Goal: Task Accomplishment & Management: Manage account settings

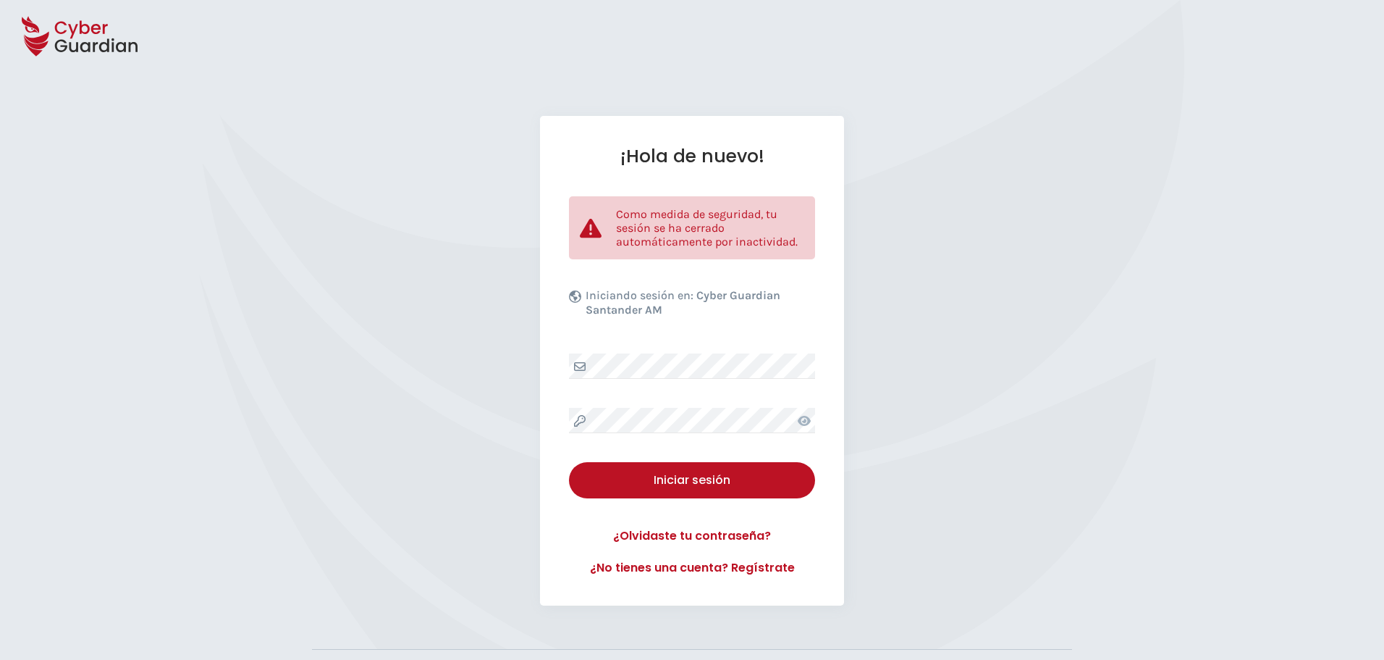
click at [804, 416] on icon at bounding box center [804, 421] width 13 height 12
click at [804, 416] on icon at bounding box center [804, 421] width 14 height 12
click at [736, 475] on div "Iniciar sesión" at bounding box center [692, 479] width 224 height 17
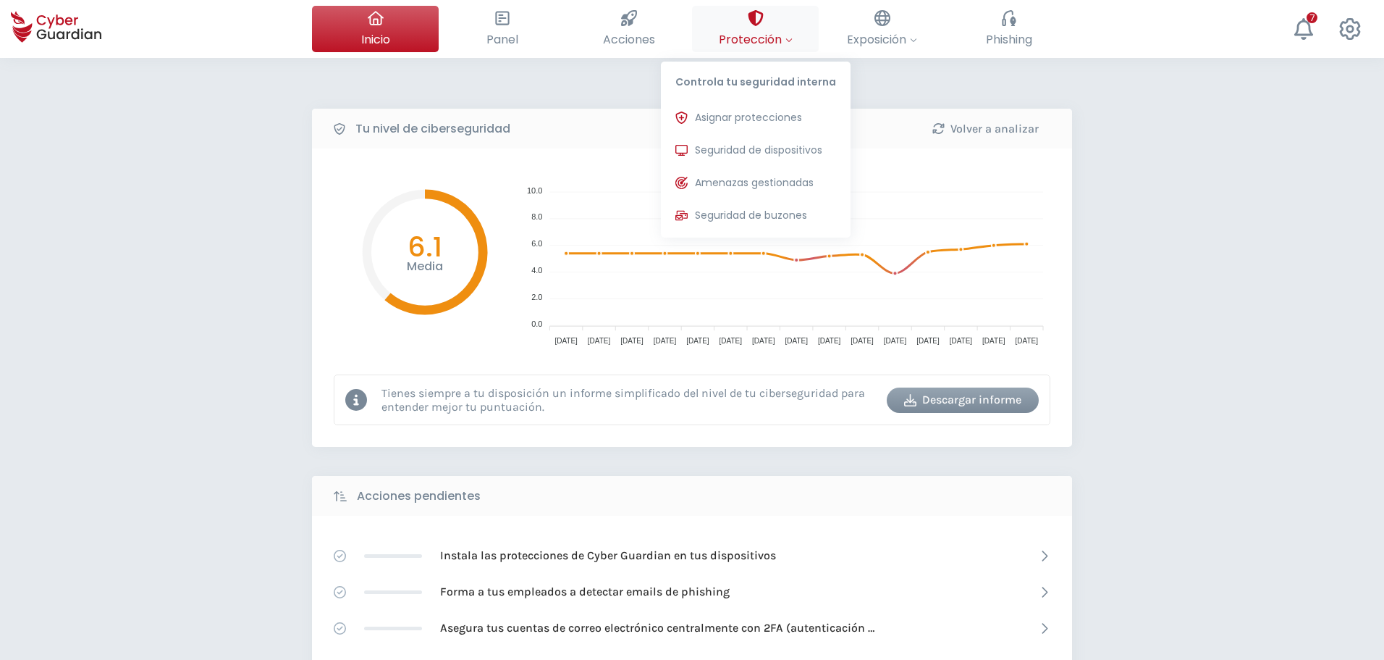
click at [757, 24] on icon at bounding box center [755, 18] width 15 height 16
click at [762, 111] on span "Asignar protecciones" at bounding box center [748, 117] width 107 height 15
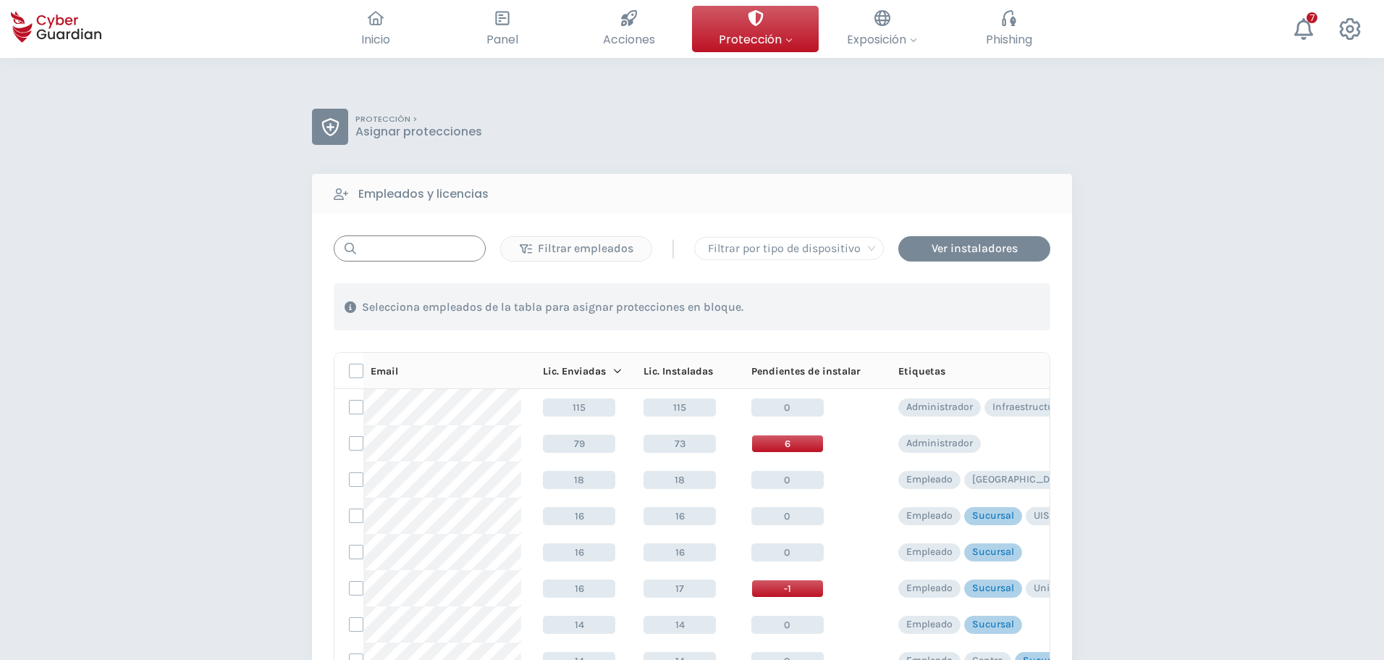
click at [426, 253] on input "text" at bounding box center [410, 248] width 152 height 26
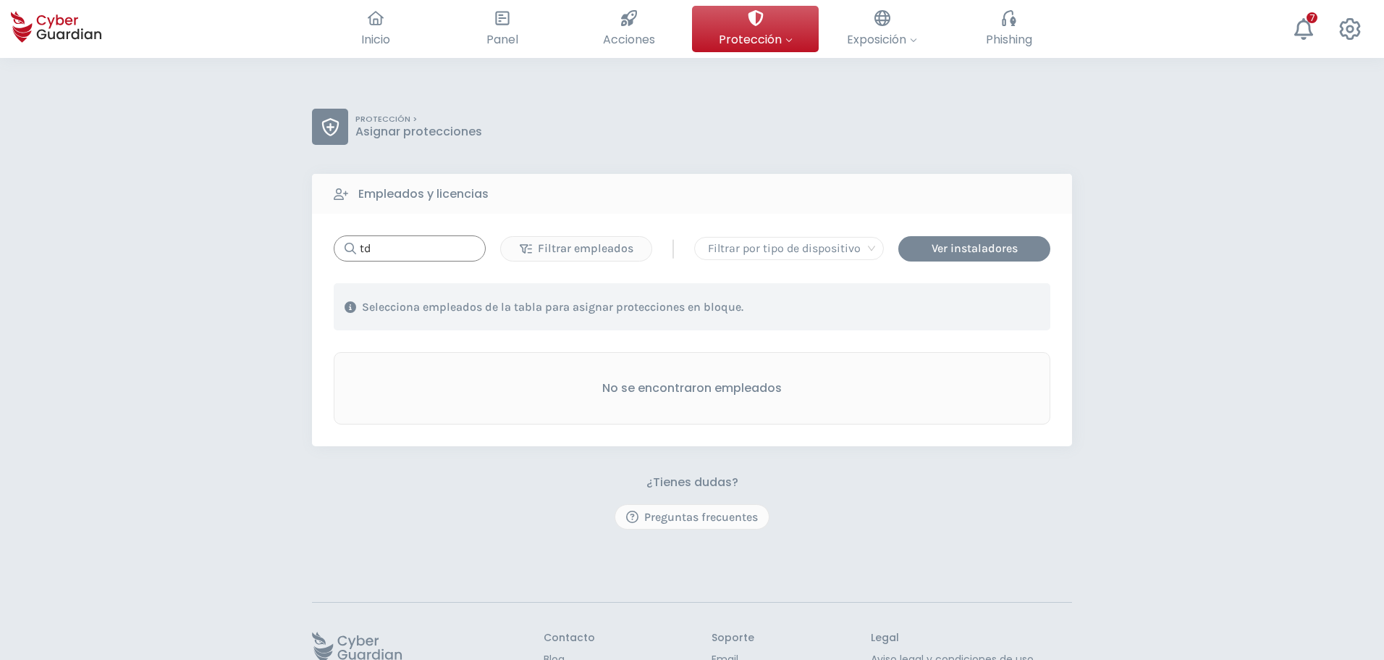
type input "t"
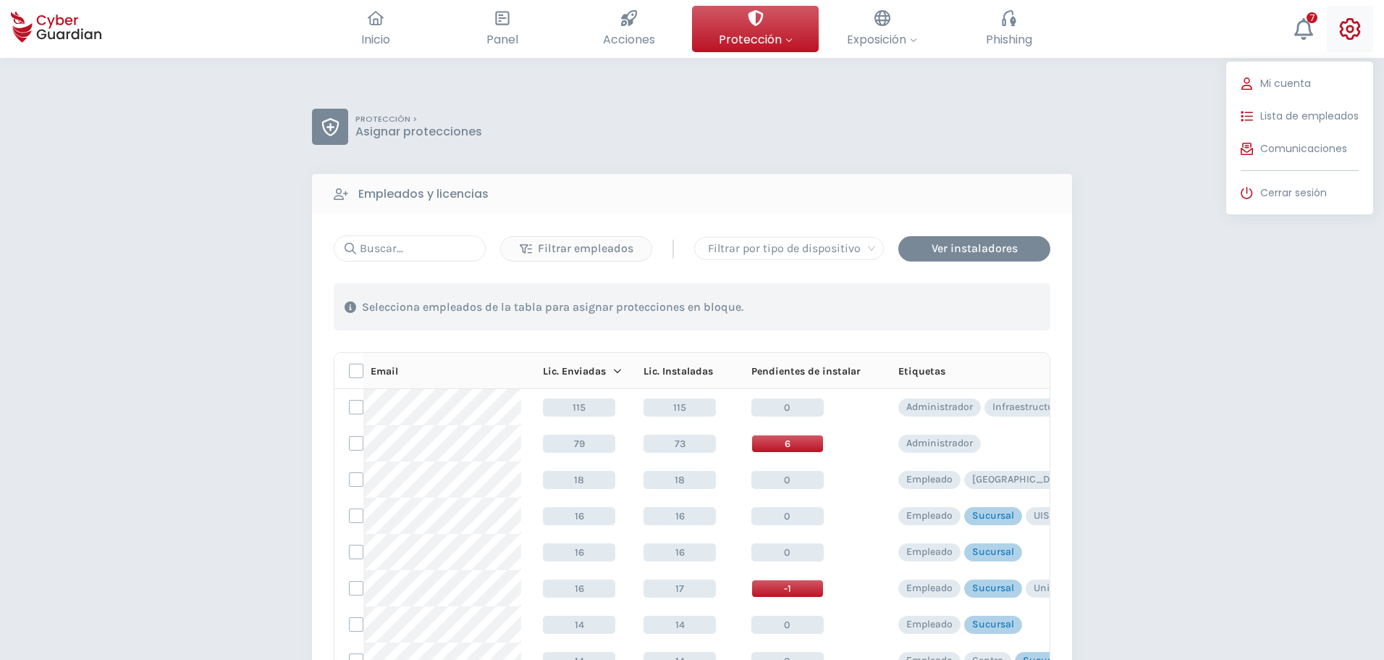
click at [1336, 25] on button "Mi cuenta Lista de empleados Comunicaciones Cerrar sesión" at bounding box center [1350, 29] width 46 height 46
click at [1270, 119] on span "Lista de empleados" at bounding box center [1309, 116] width 98 height 15
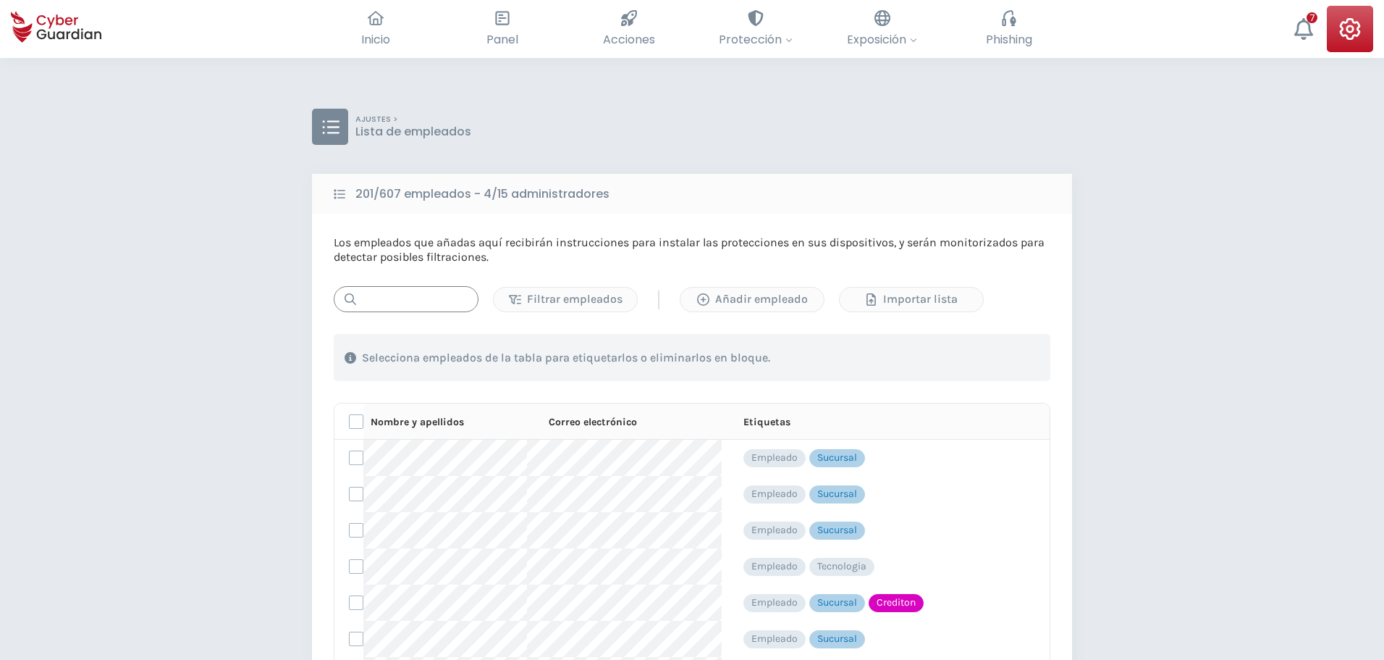
click at [445, 299] on input "text" at bounding box center [406, 299] width 145 height 26
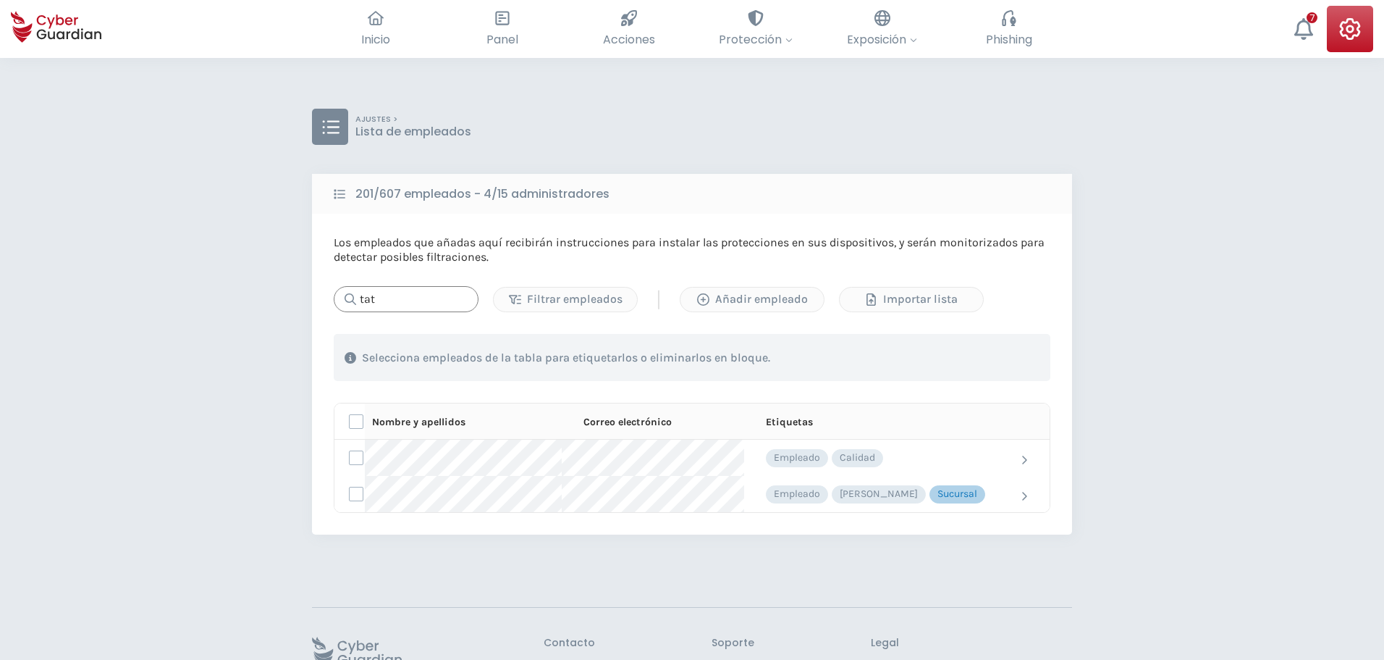
drag, startPoint x: 379, startPoint y: 300, endPoint x: 248, endPoint y: 311, distance: 132.2
click at [302, 307] on div "AJUSTES > Lista de empleados 201/607 empleados - 4/15 administradores Los emple…" at bounding box center [692, 409] width 1384 height 703
type input "tat"
click at [710, 299] on icon "button" at bounding box center [703, 299] width 12 height 12
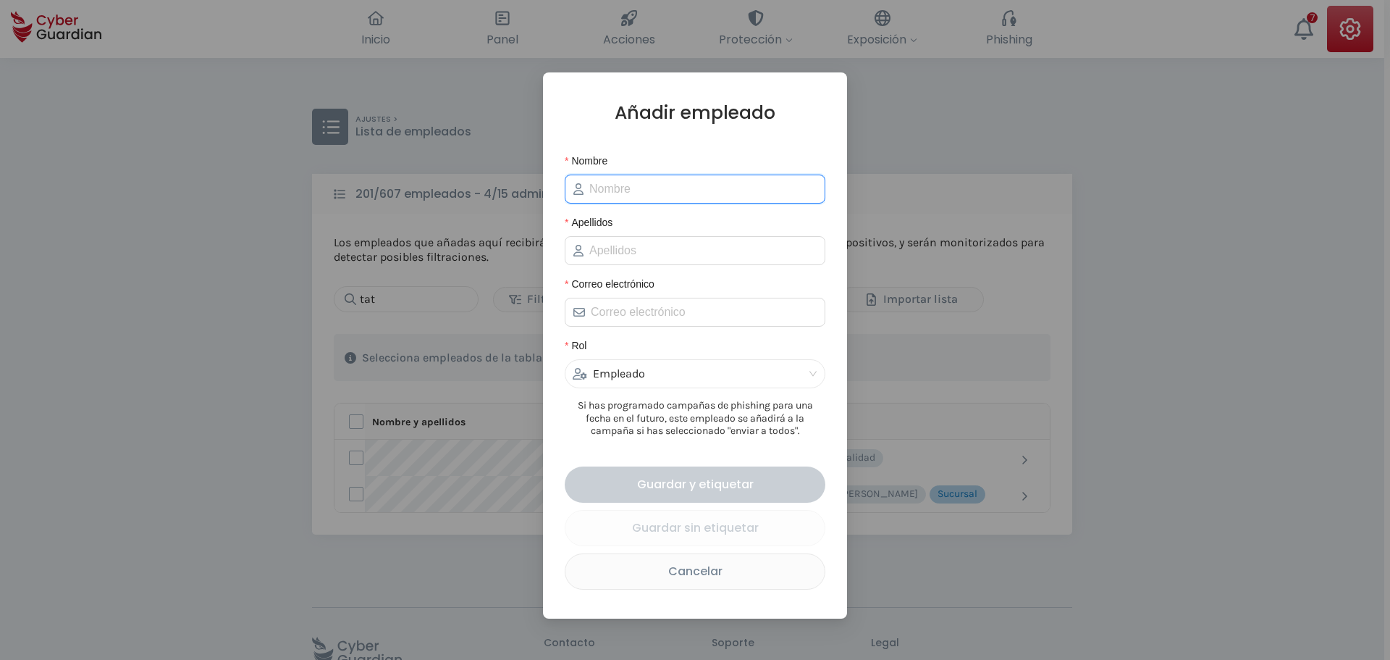
click at [647, 194] on input "Nombre" at bounding box center [702, 188] width 227 height 17
type input "Tatiana"
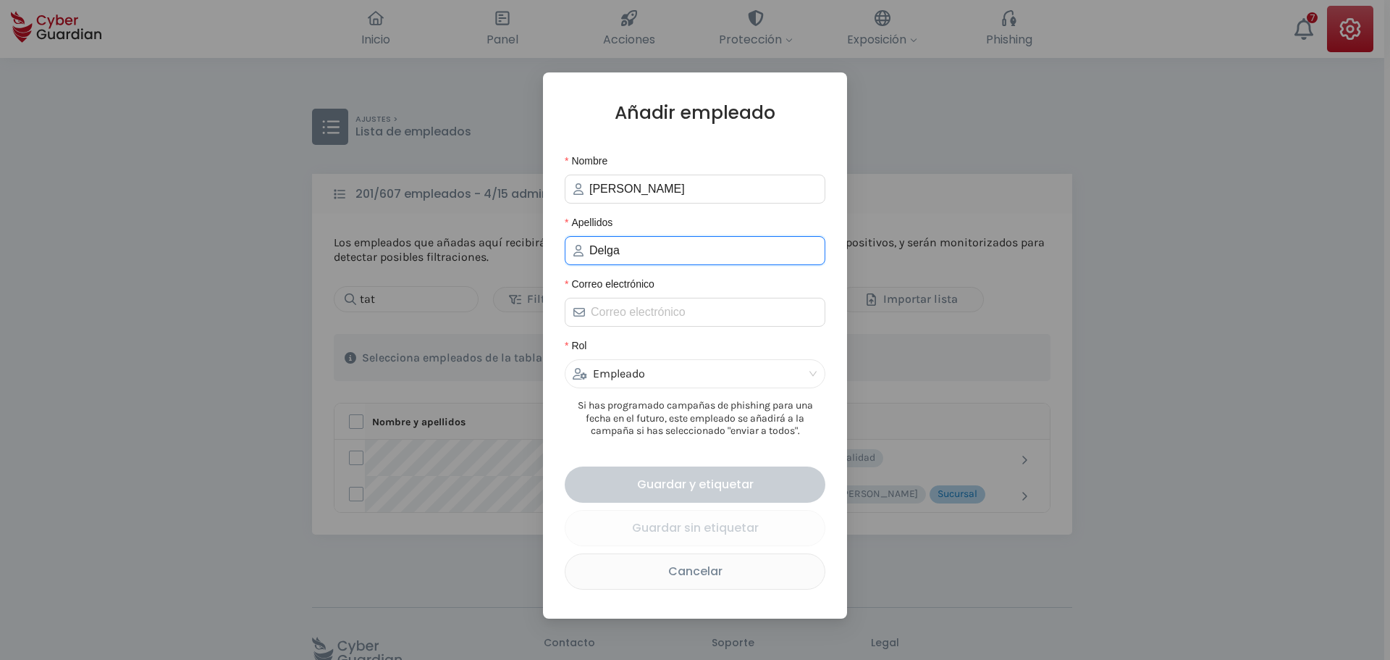
type input "Delgado"
click at [708, 309] on input "Correo electrónico" at bounding box center [704, 311] width 226 height 17
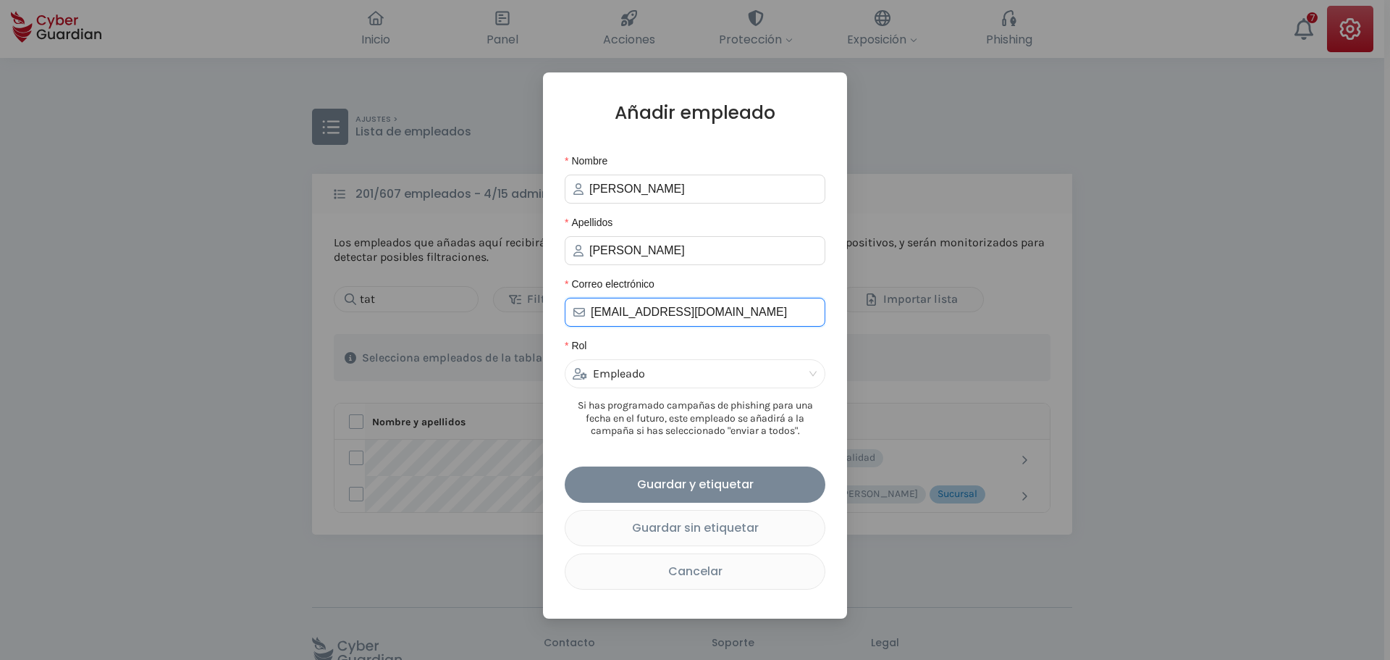
drag, startPoint x: 634, startPoint y: 315, endPoint x: 458, endPoint y: 308, distance: 176.1
click at [458, 308] on div "Añadir empleado Nombre Tatiana Apellidos Delgado Correo electrónico jgonzalez@c…" at bounding box center [695, 330] width 1390 height 660
type input "tdelgado@creditel.com.uy"
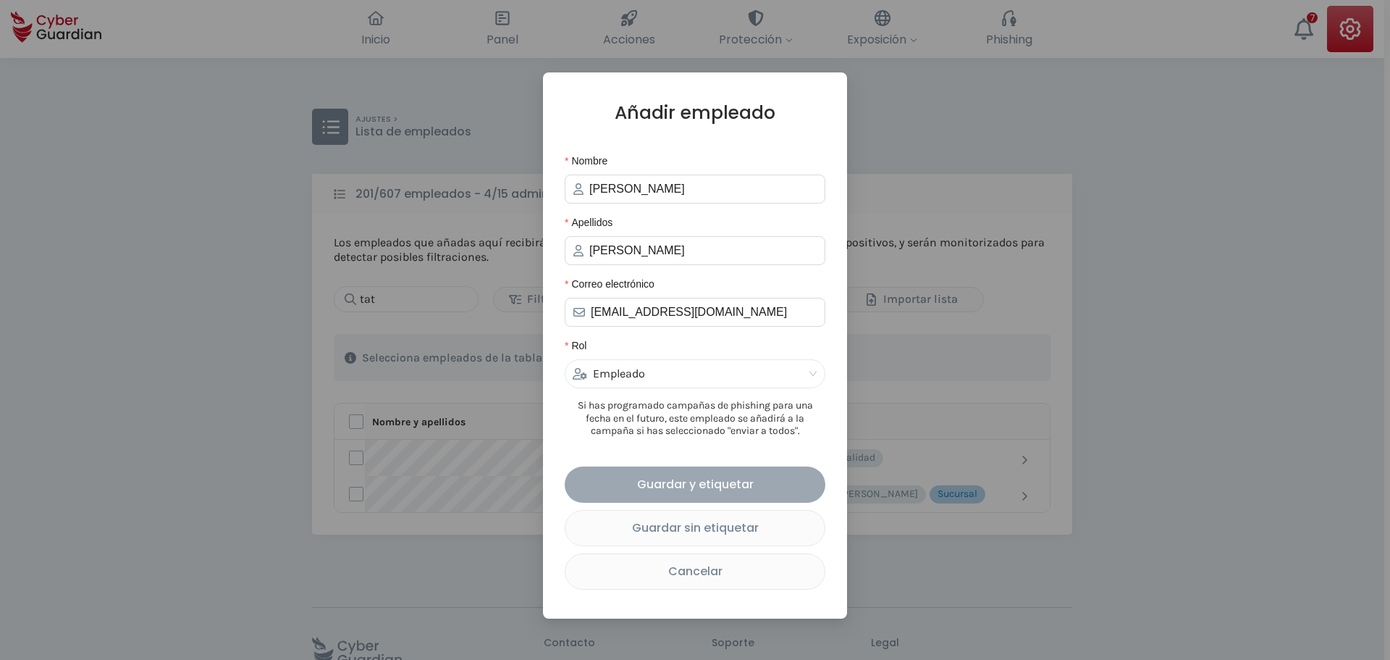
click at [676, 479] on div "Guardar y etiquetar" at bounding box center [695, 484] width 239 height 18
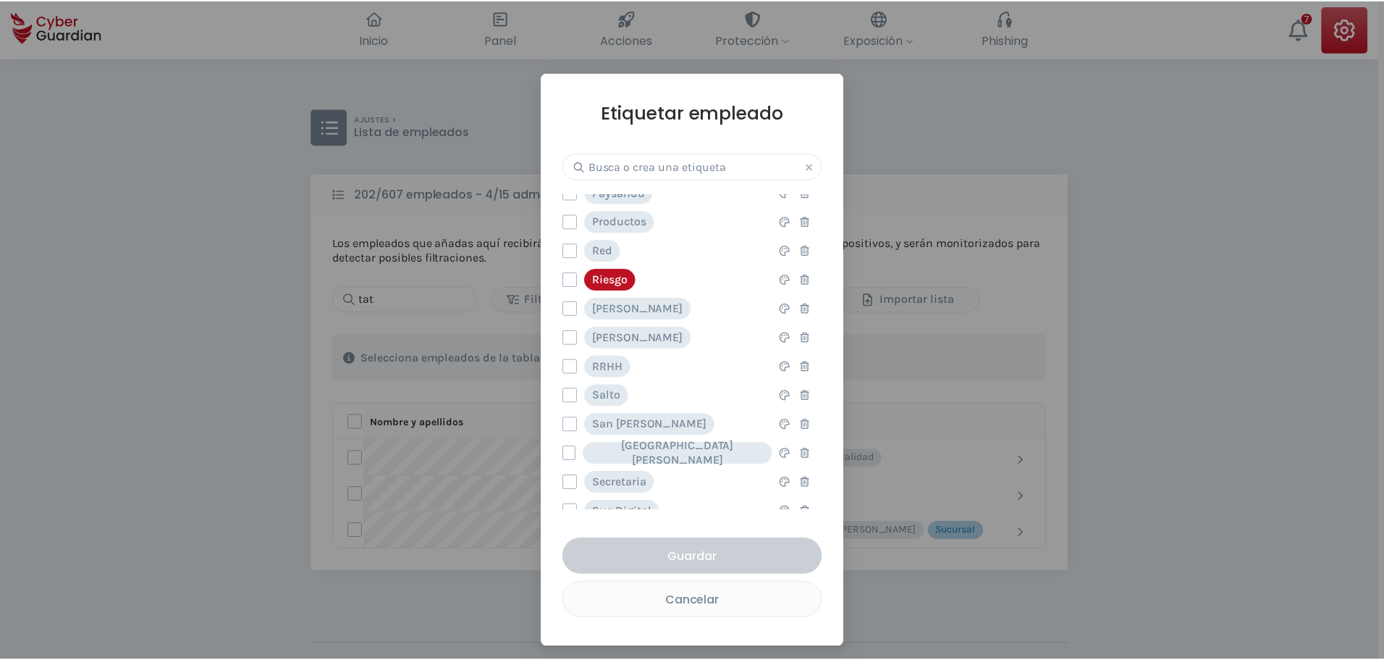
scroll to position [1039, 0]
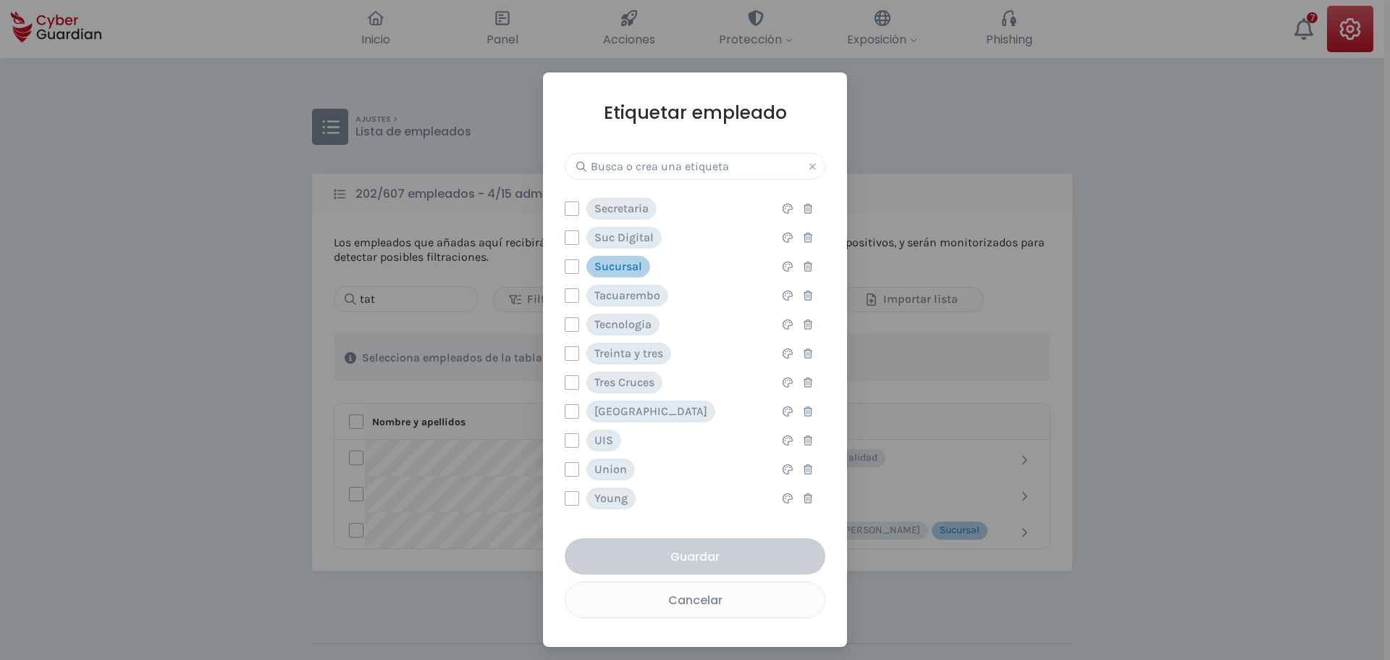
click at [561, 265] on div "Etiquetar empleado Administracion Esta opción eliminará la etiqueta completamen…" at bounding box center [695, 359] width 304 height 574
click at [568, 269] on label at bounding box center [572, 266] width 14 height 14
click at [565, 269] on input "checkbox" at bounding box center [565, 266] width 0 height 13
click at [691, 557] on div "Guardar" at bounding box center [695, 556] width 239 height 18
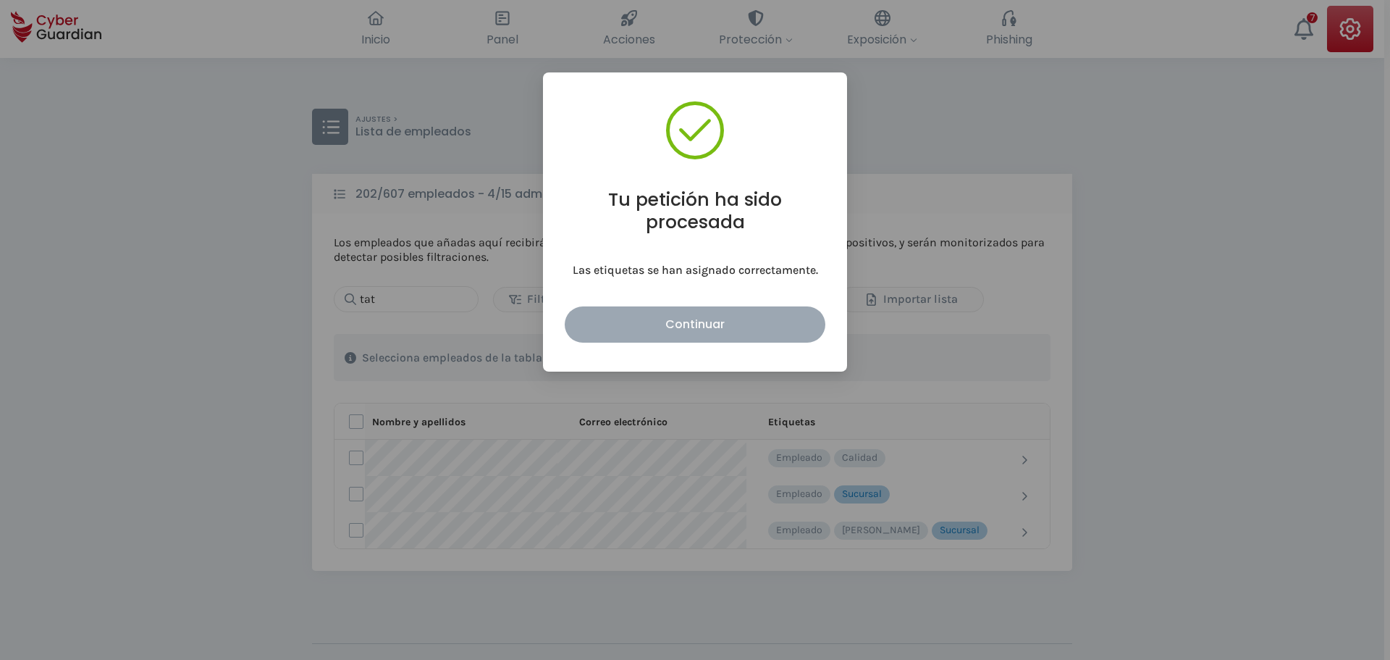
click at [718, 312] on button "Continuar" at bounding box center [695, 324] width 261 height 36
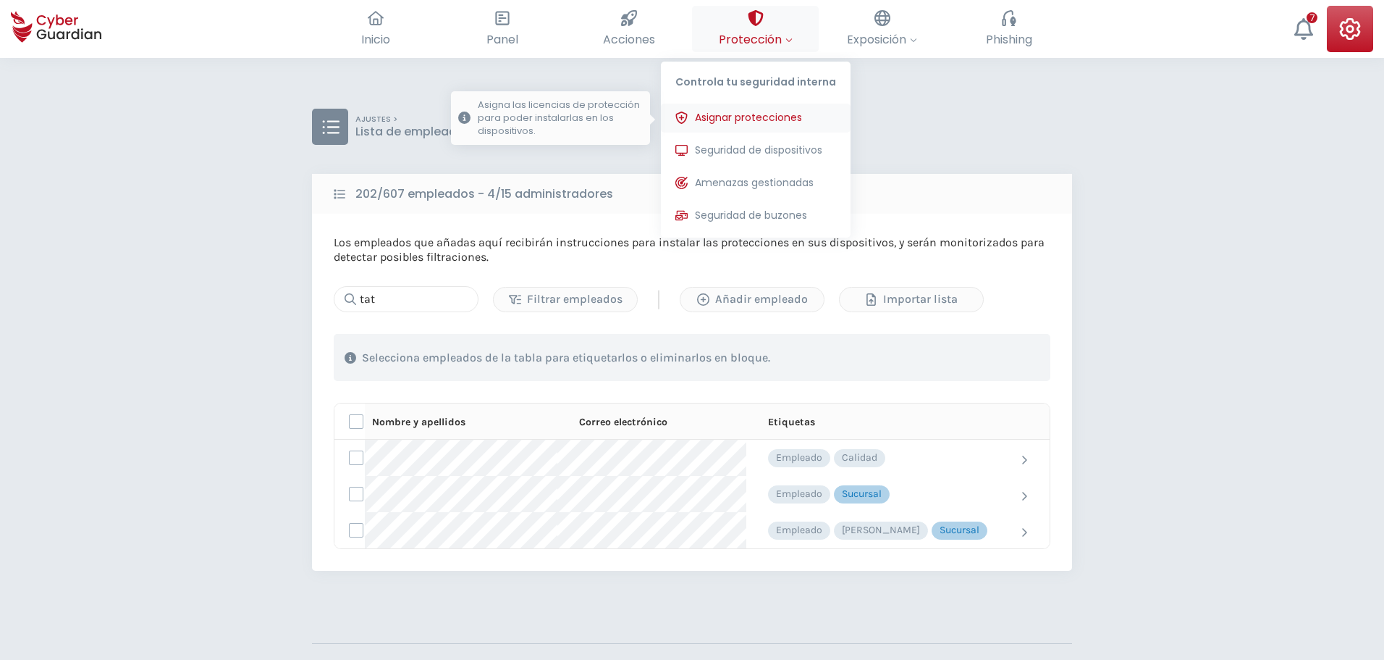
click at [741, 123] on span "Asignar protecciones" at bounding box center [748, 117] width 107 height 15
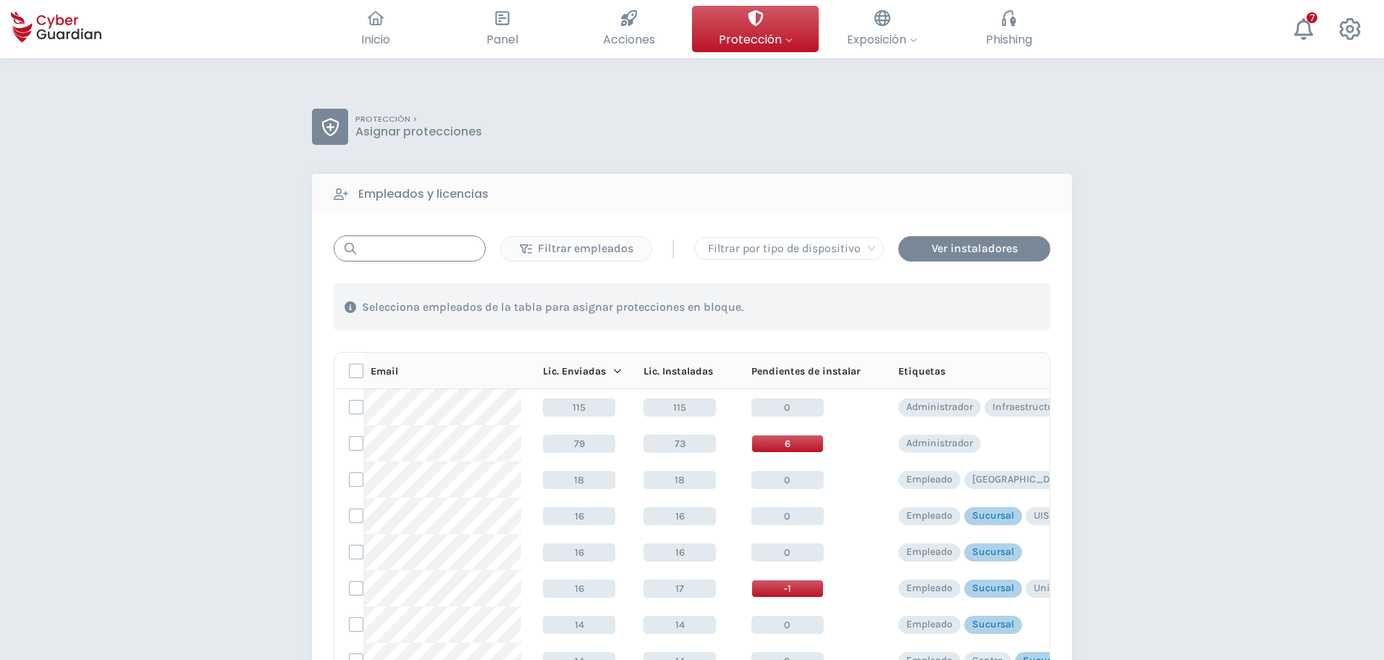
click at [397, 245] on input "text" at bounding box center [410, 248] width 152 height 26
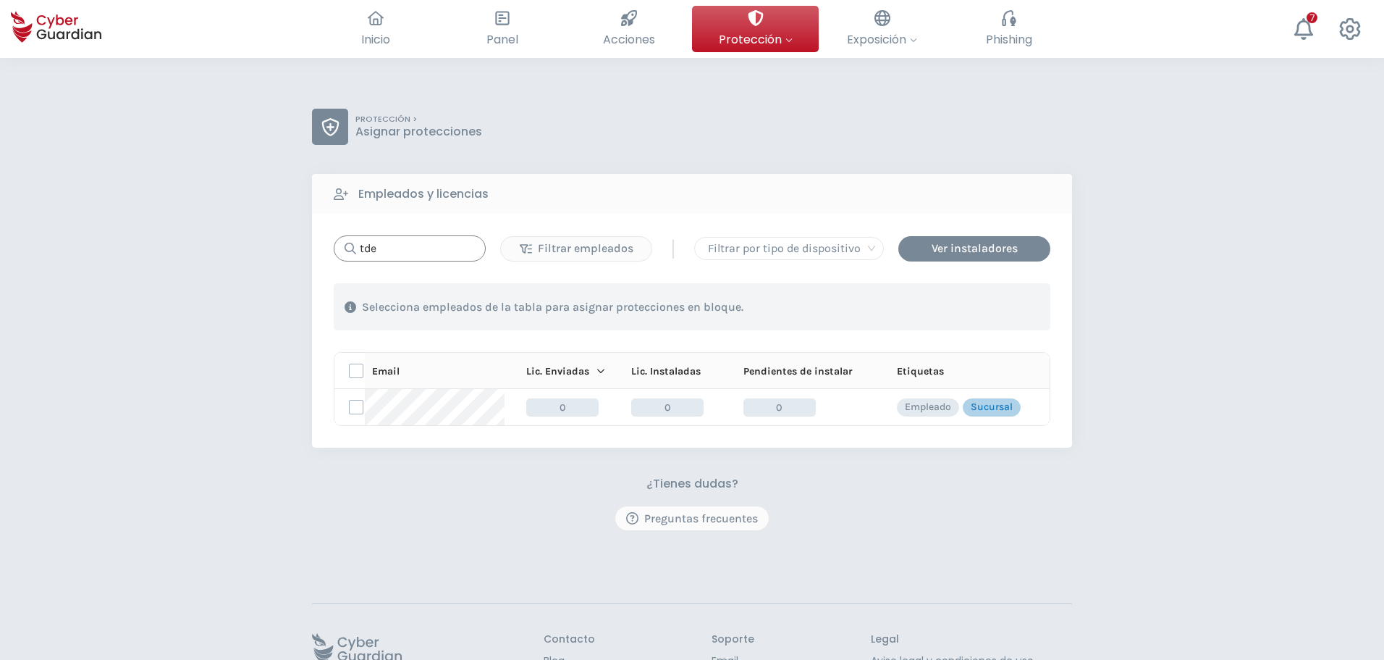
type input "tde"
click at [352, 403] on label at bounding box center [356, 407] width 14 height 14
click at [350, 403] on input "checkbox" at bounding box center [350, 406] width 0 height 13
click at [938, 316] on button "Asignar protecciones" at bounding box center [962, 306] width 154 height 25
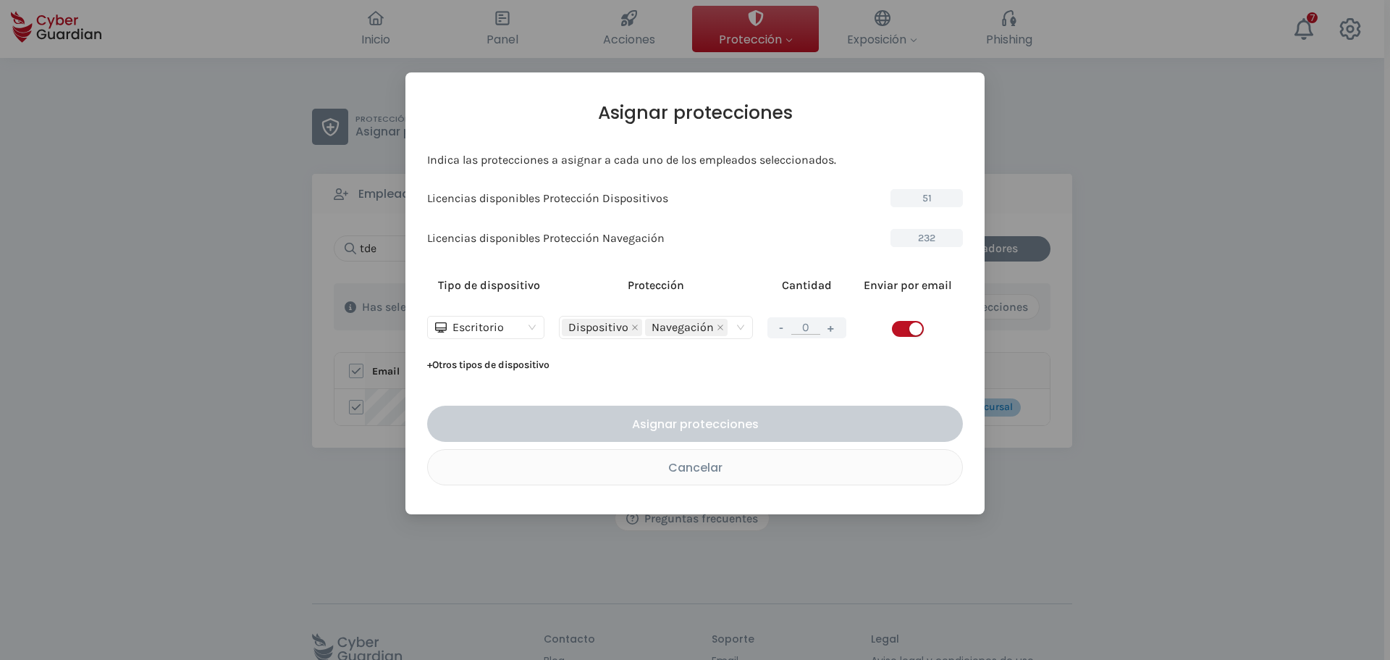
click at [897, 331] on span "button" at bounding box center [908, 329] width 32 height 16
click at [831, 332] on button "+" at bounding box center [830, 328] width 17 height 18
type input "1"
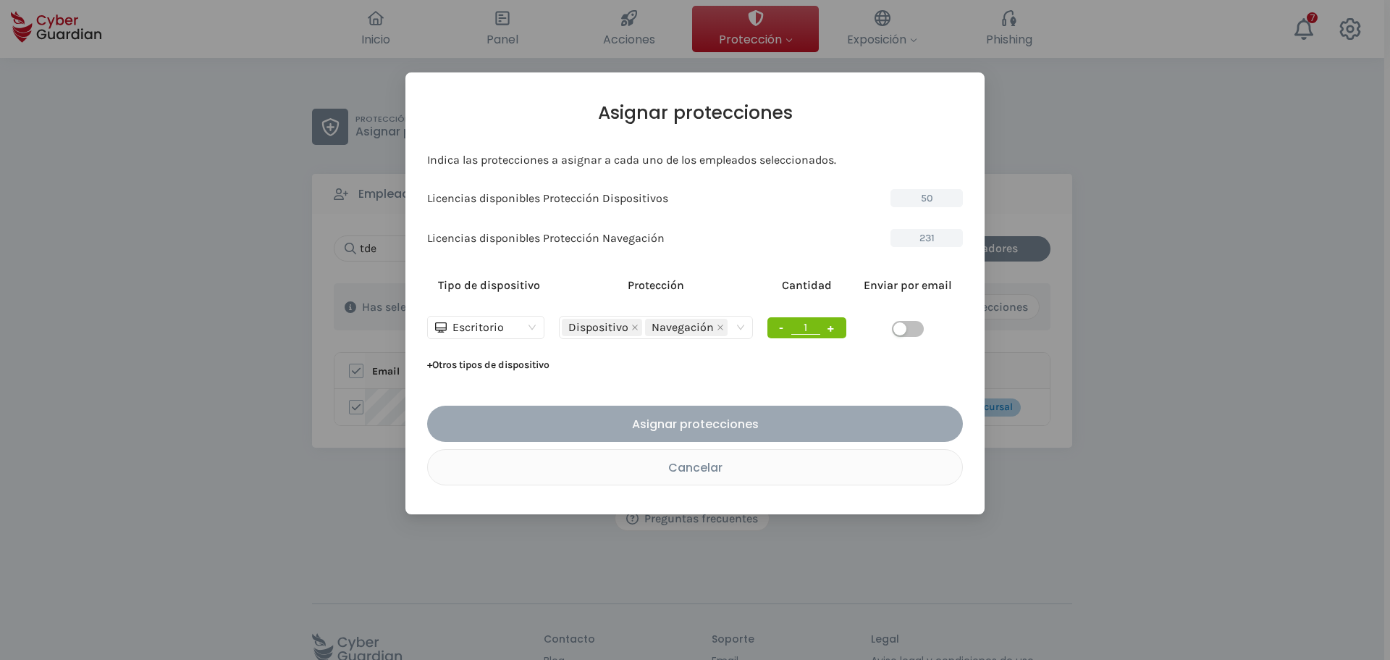
click at [729, 419] on div "Asignar protecciones" at bounding box center [695, 424] width 514 height 18
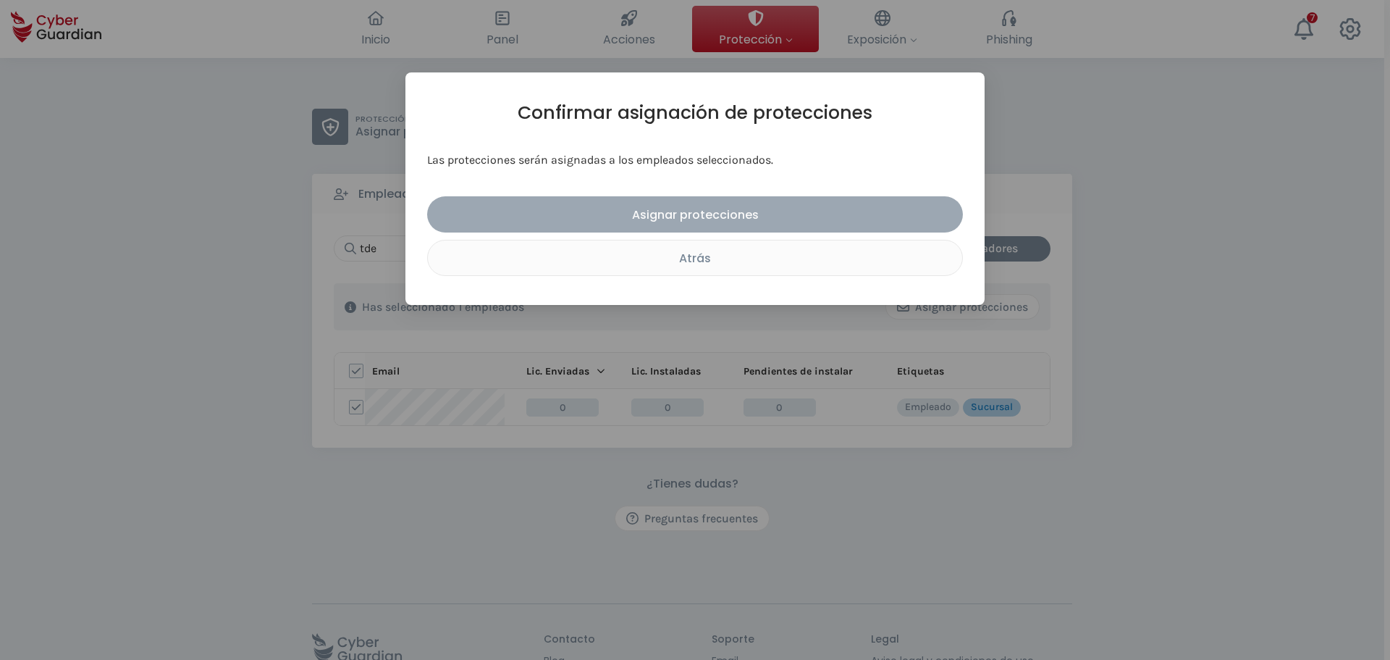
click at [694, 225] on button "Asignar protecciones" at bounding box center [695, 214] width 536 height 36
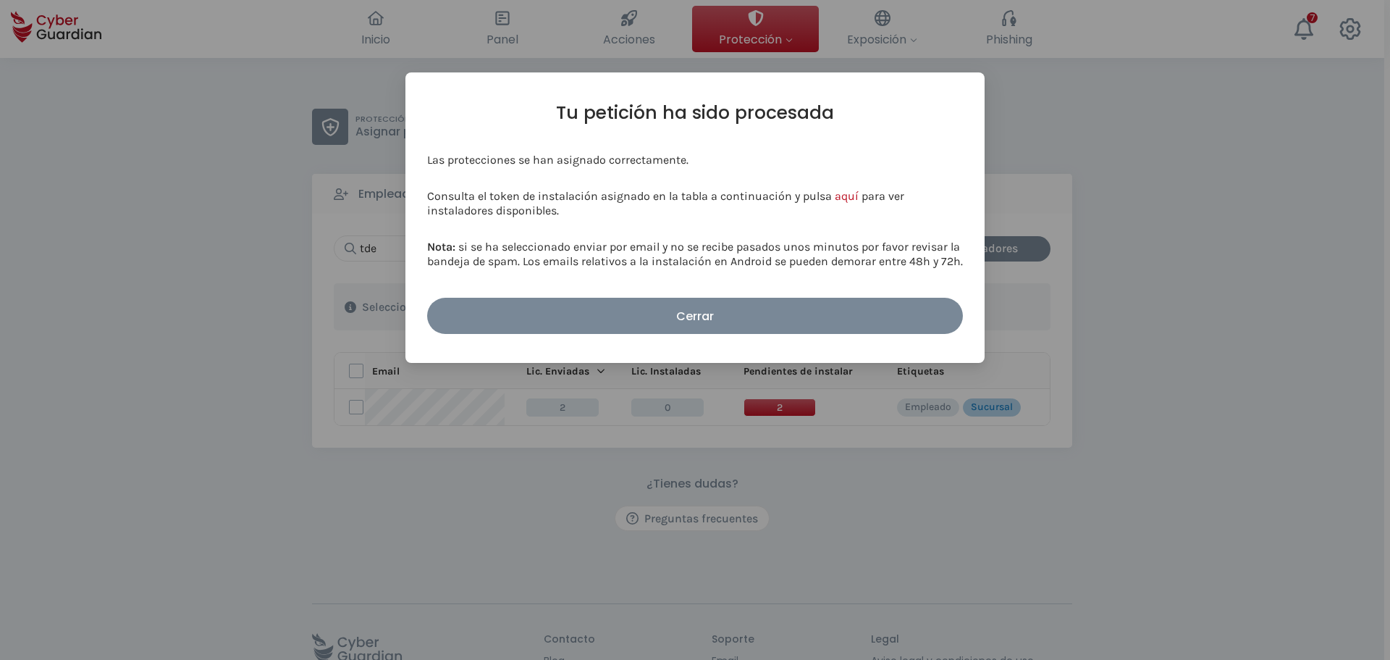
click at [728, 292] on div "Tu petición ha sido procesada Las protecciones se han asignado correctamente. C…" at bounding box center [695, 217] width 536 height 232
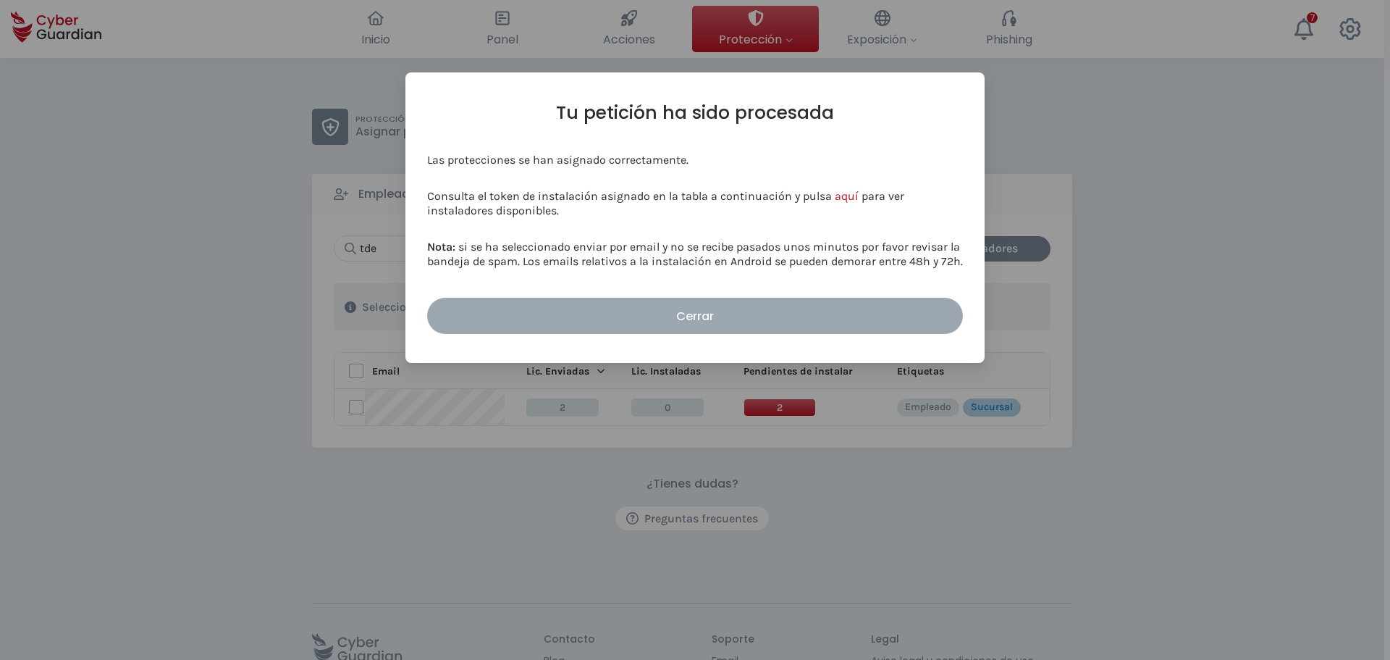
click at [725, 303] on button "Cerrar" at bounding box center [695, 316] width 536 height 36
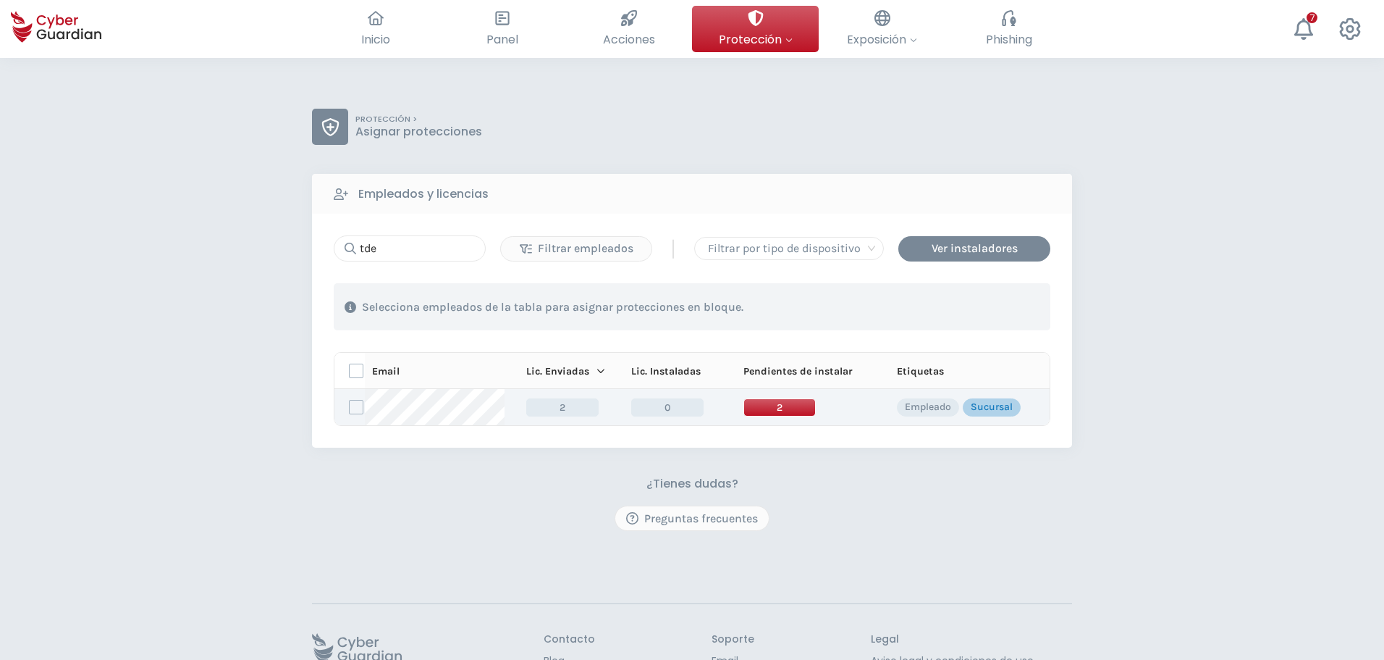
click at [778, 414] on span "2" at bounding box center [780, 407] width 72 height 18
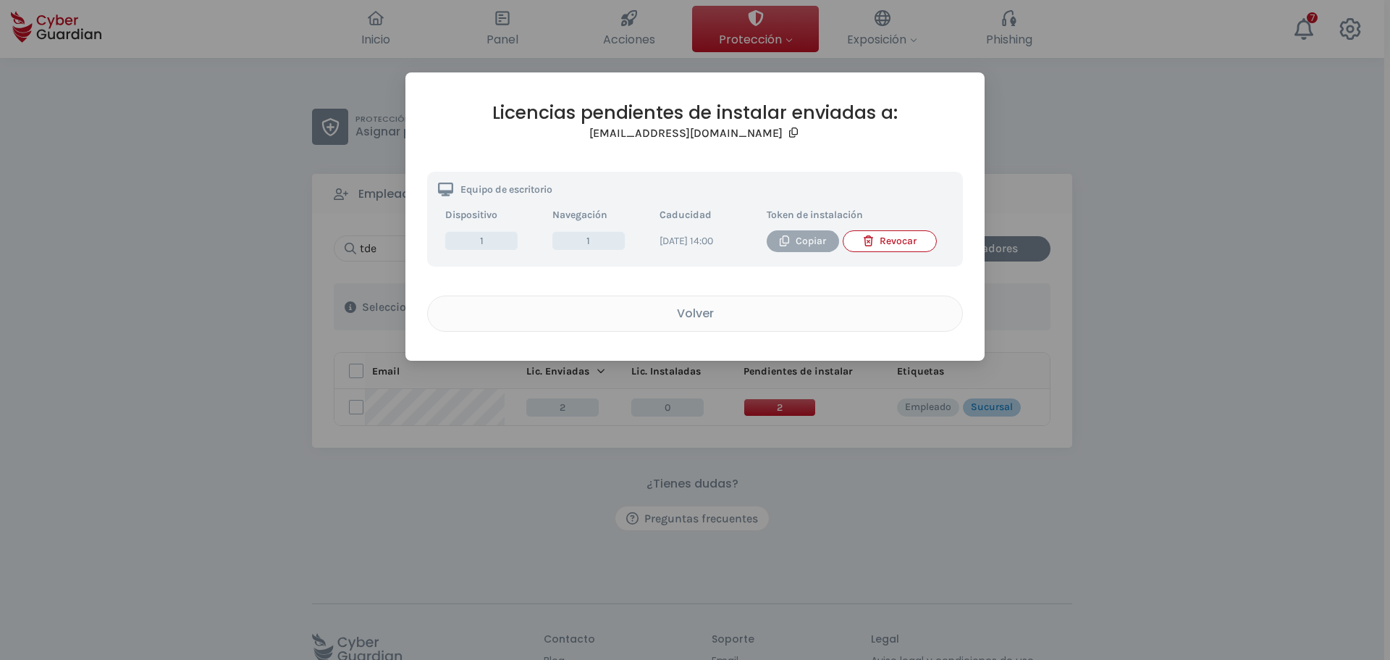
click at [790, 246] on icon "button" at bounding box center [784, 240] width 11 height 11
click at [793, 245] on div "Copiar" at bounding box center [803, 241] width 51 height 16
click at [700, 322] on div "Volver" at bounding box center [695, 313] width 513 height 18
